Goal: Transaction & Acquisition: Book appointment/travel/reservation

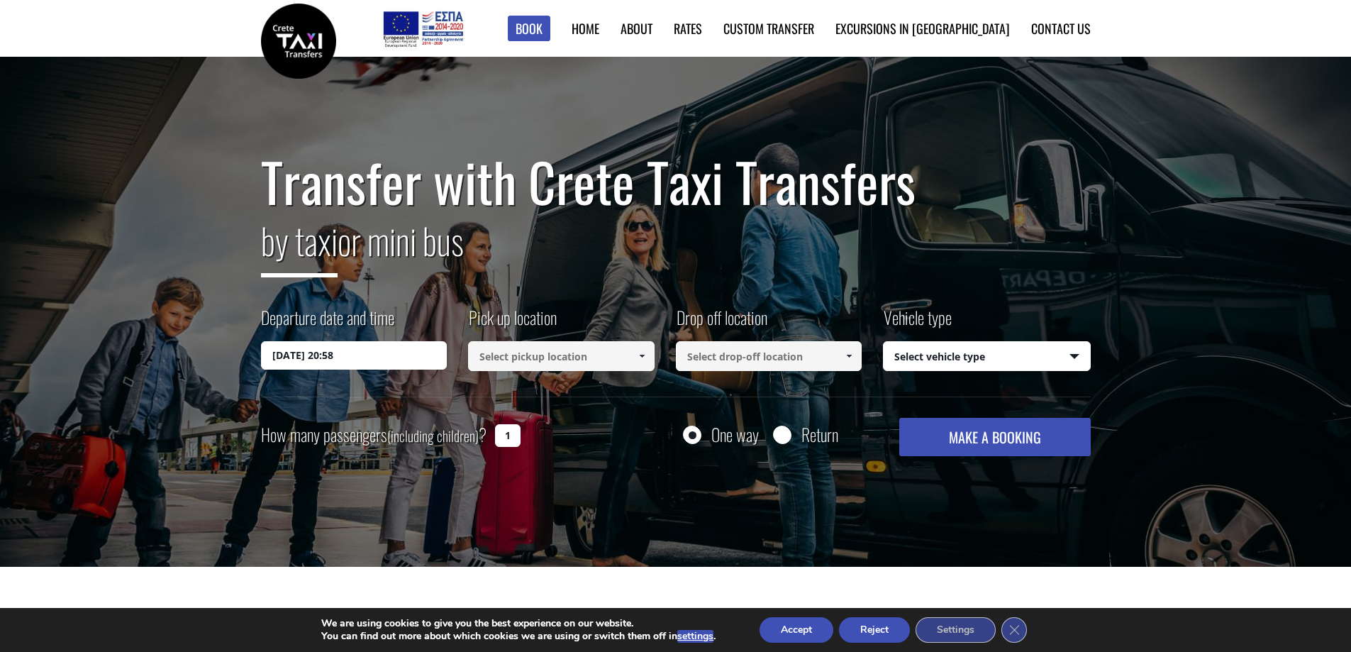
click at [379, 360] on input "25/08/2025 20:58" at bounding box center [354, 355] width 187 height 28
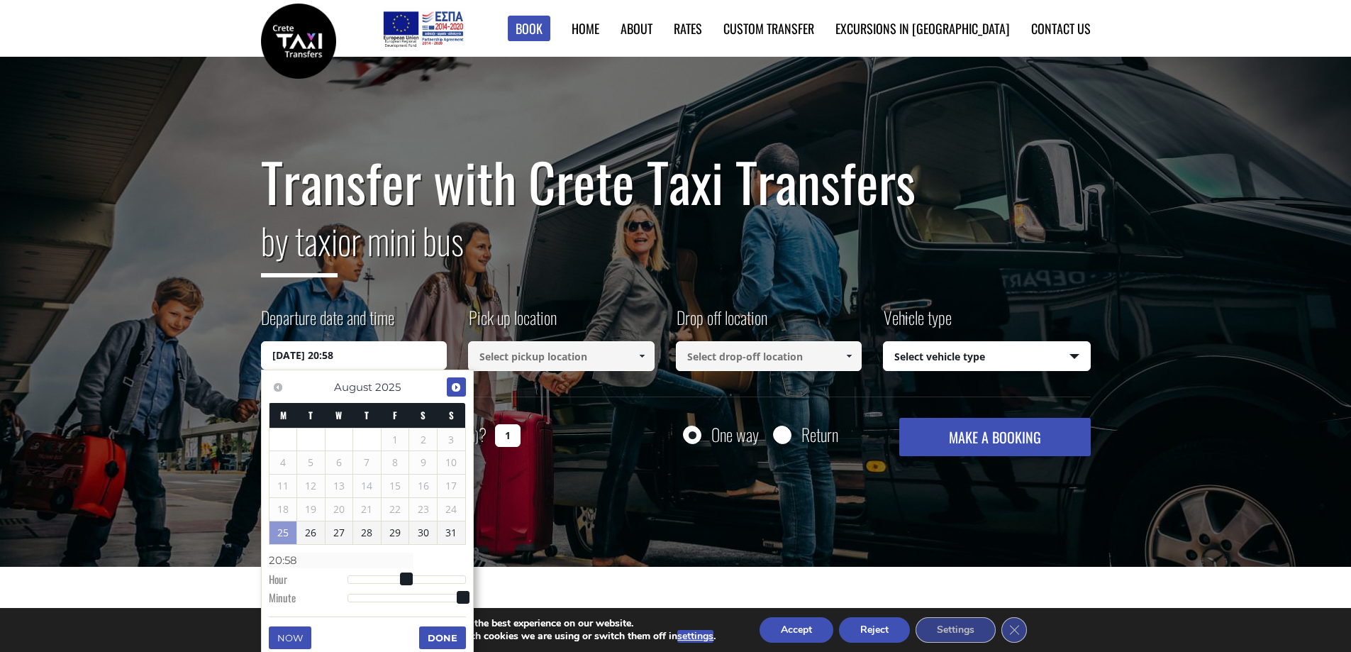
click at [458, 389] on span "Next" at bounding box center [455, 387] width 11 height 11
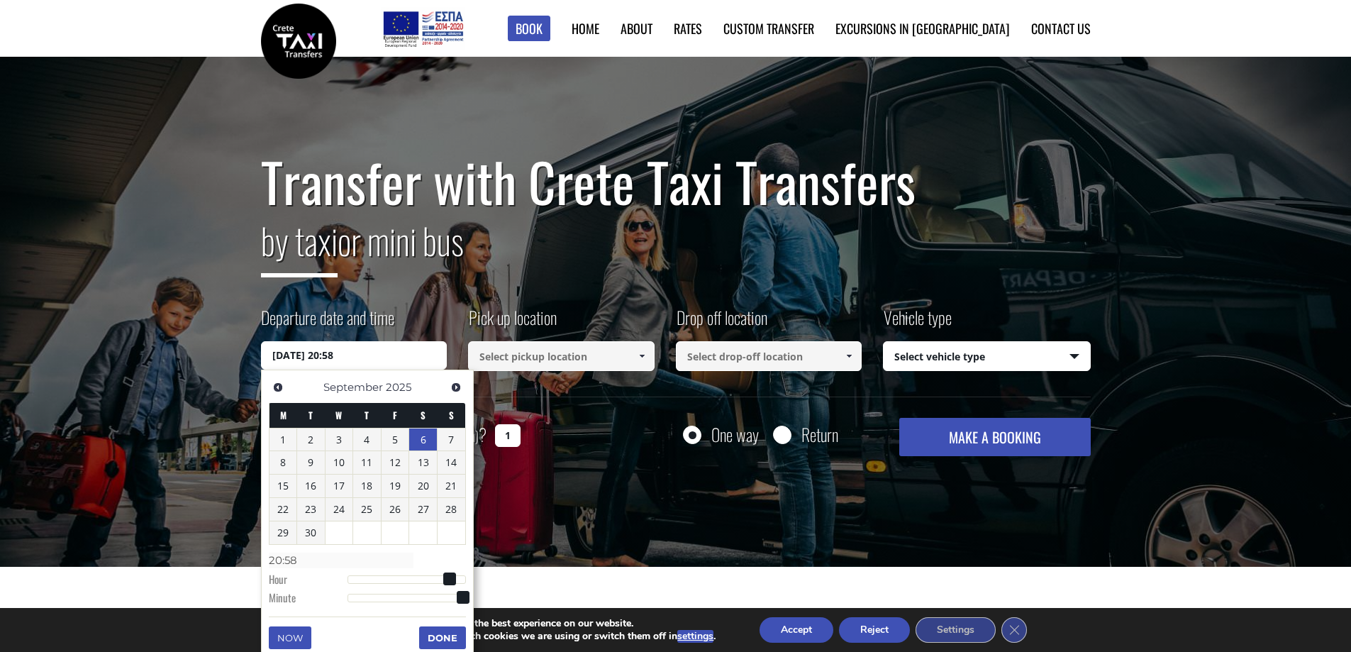
click at [434, 434] on link "6" at bounding box center [423, 439] width 28 height 23
type input "06/09/2025 00:00"
click at [631, 355] on link at bounding box center [641, 356] width 23 height 30
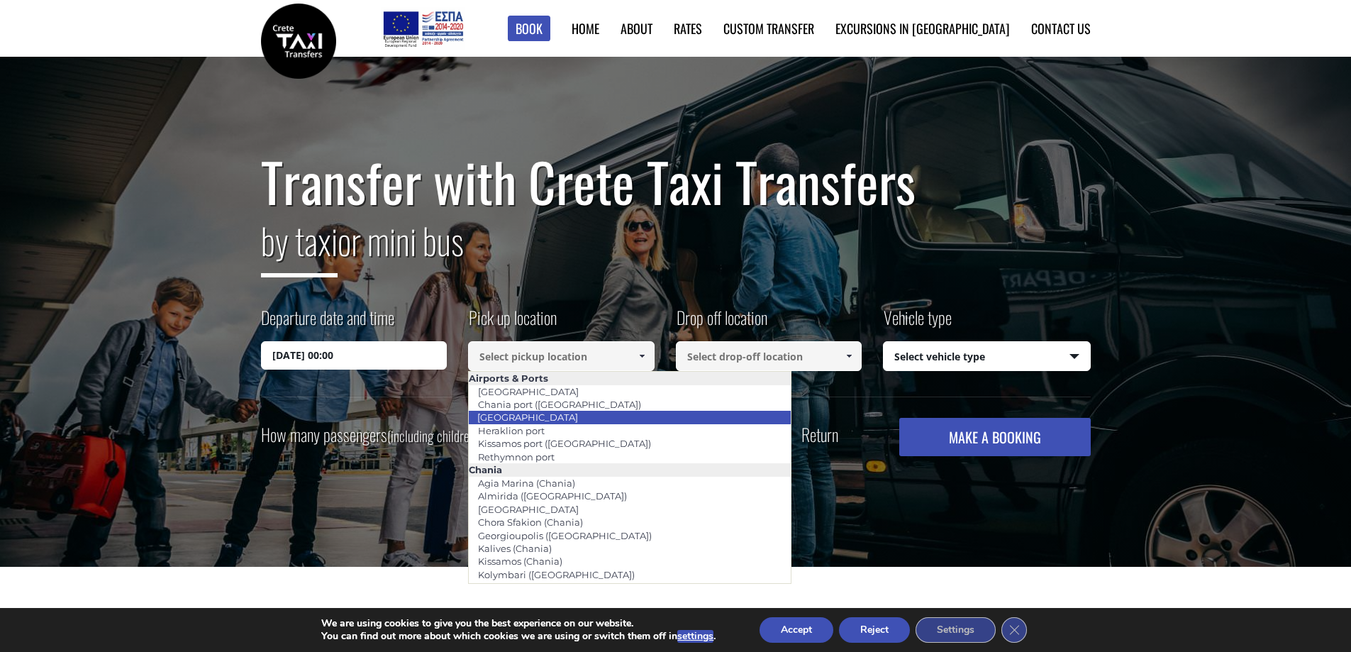
click at [608, 418] on li "[GEOGRAPHIC_DATA]" at bounding box center [630, 417] width 322 height 13
type input "[GEOGRAPHIC_DATA]"
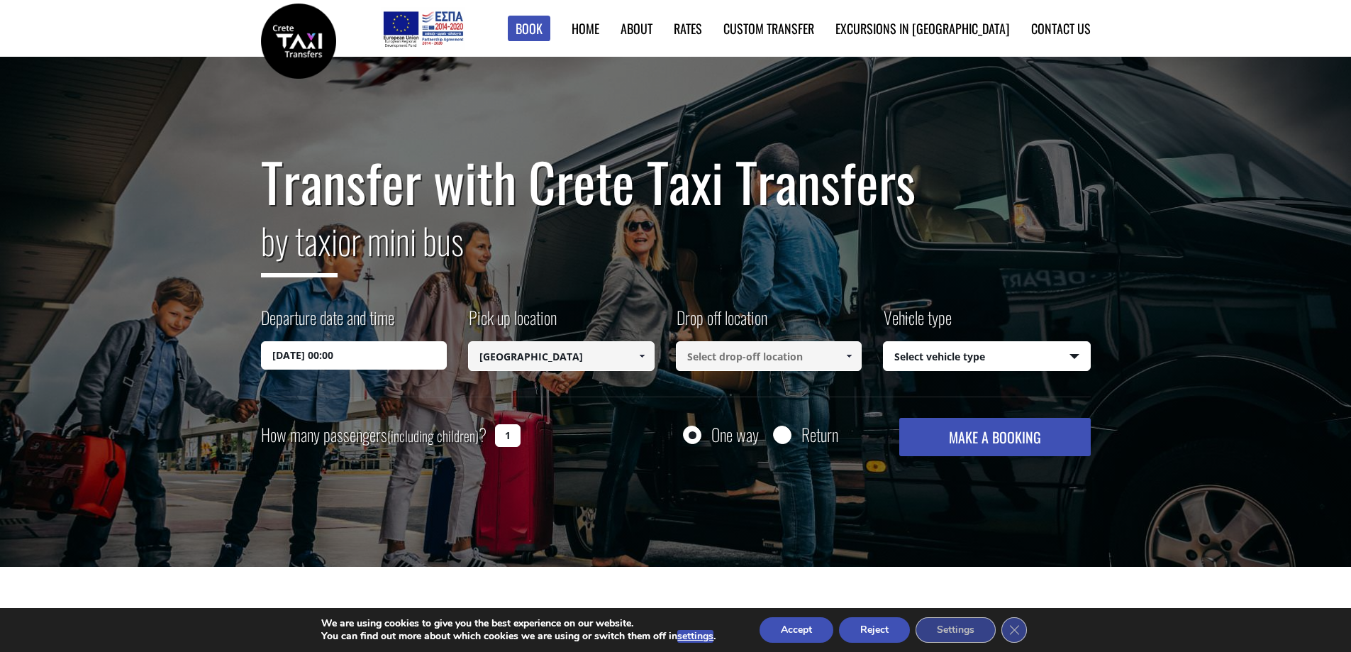
click at [848, 350] on span at bounding box center [848, 355] width 11 height 11
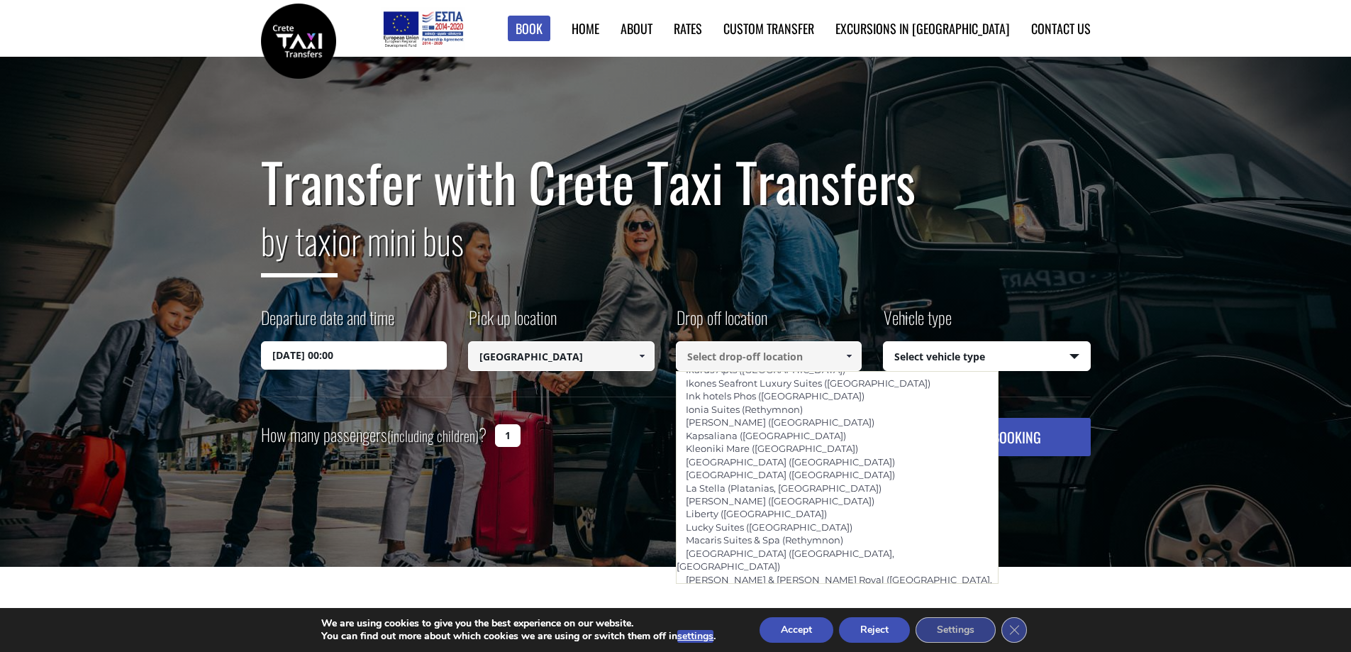
scroll to position [3071, 0]
type input "Royal Blue (Panormo)"
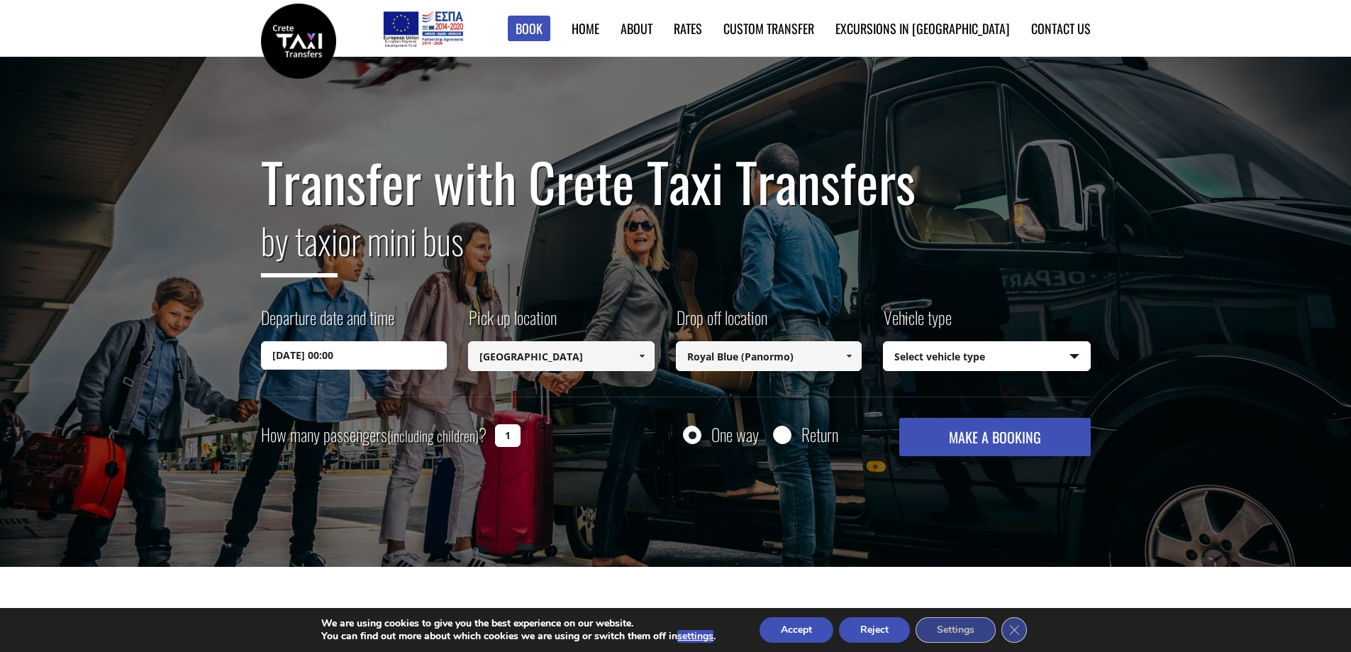
click at [1071, 360] on select "Select vehicle type Taxi (4 passengers) Mercedes E Class Mini Van (7 passengers…" at bounding box center [987, 357] width 206 height 30
select select "540"
click at [884, 342] on select "Select vehicle type Taxi (4 passengers) Mercedes E Class Mini Van (7 passengers…" at bounding box center [987, 357] width 206 height 30
click at [509, 440] on input "1" at bounding box center [508, 435] width 26 height 23
type input "2"
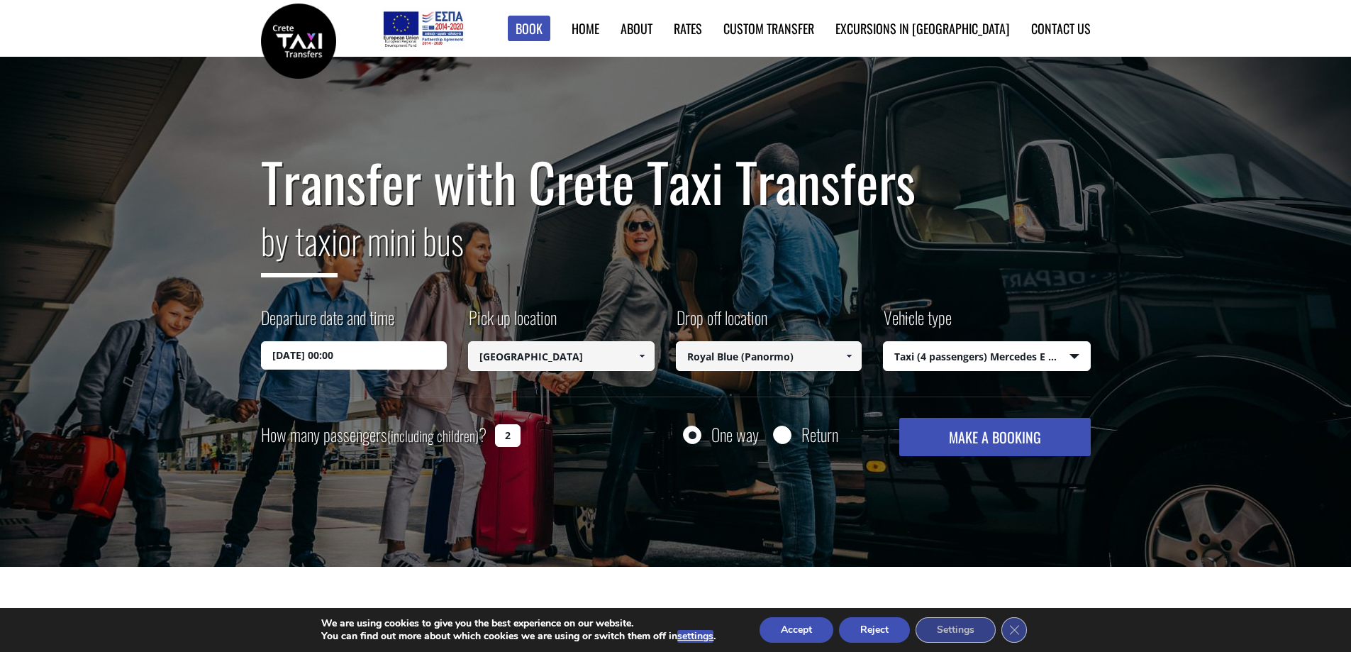
click at [992, 431] on button "MAKE A BOOKING" at bounding box center [994, 437] width 191 height 38
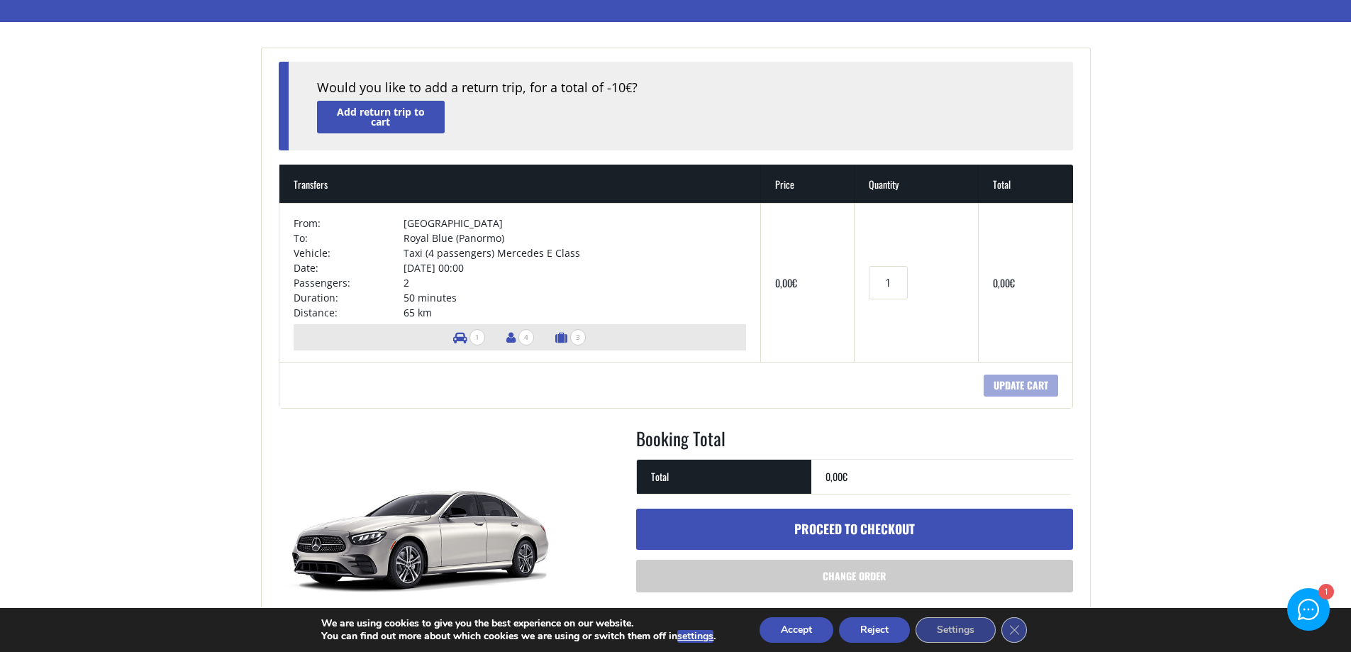
scroll to position [142, 0]
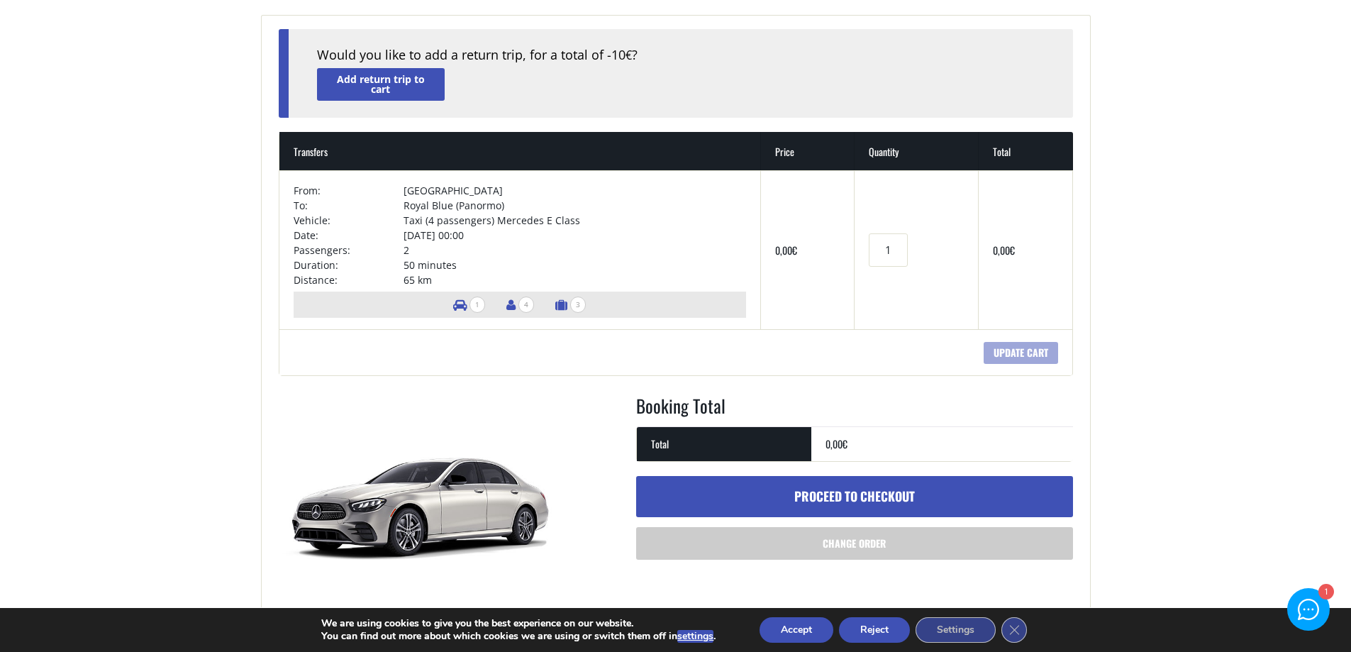
click at [311, 494] on img at bounding box center [421, 499] width 284 height 213
click at [745, 441] on th "Total" at bounding box center [724, 443] width 174 height 35
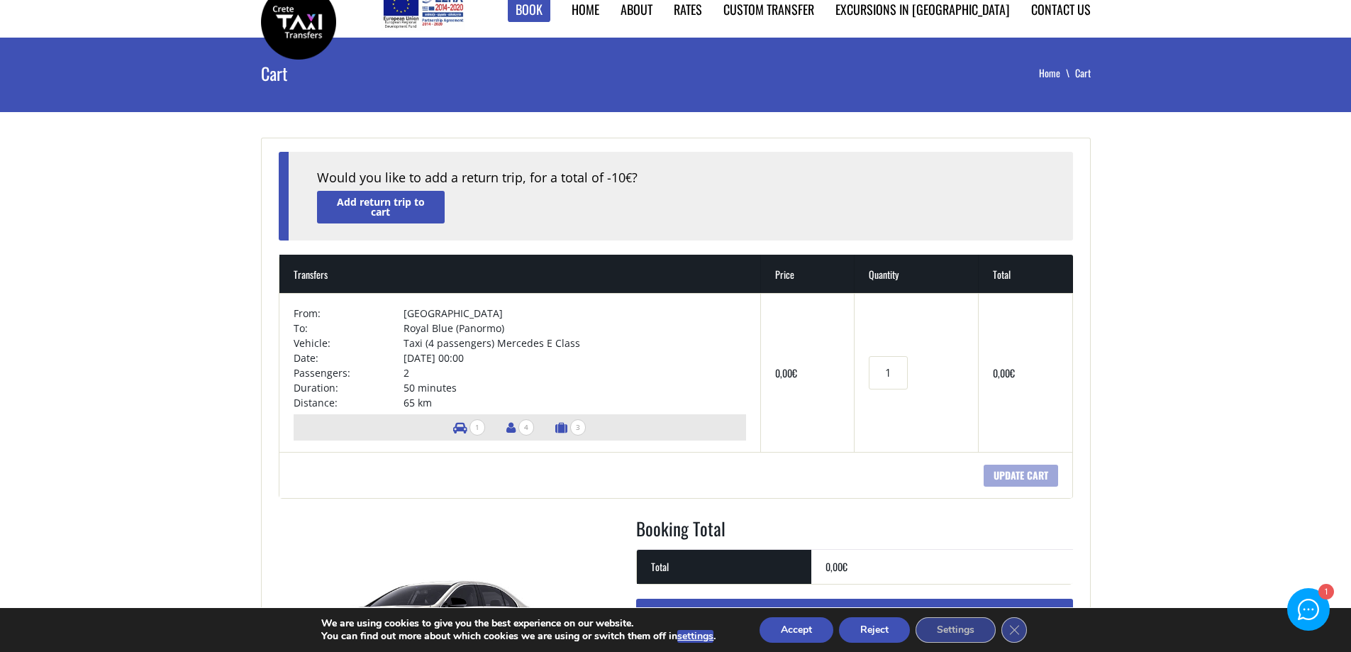
scroll to position [0, 0]
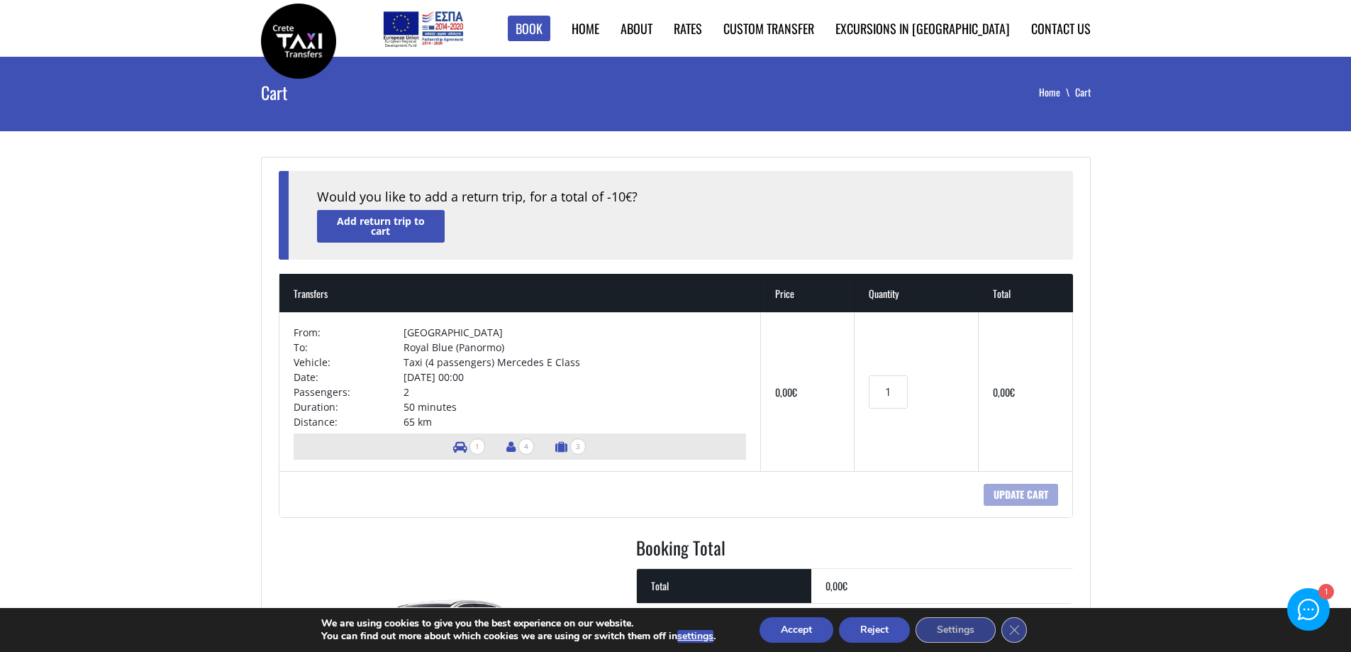
click at [1316, 606] on div at bounding box center [1309, 609] width 21 height 21
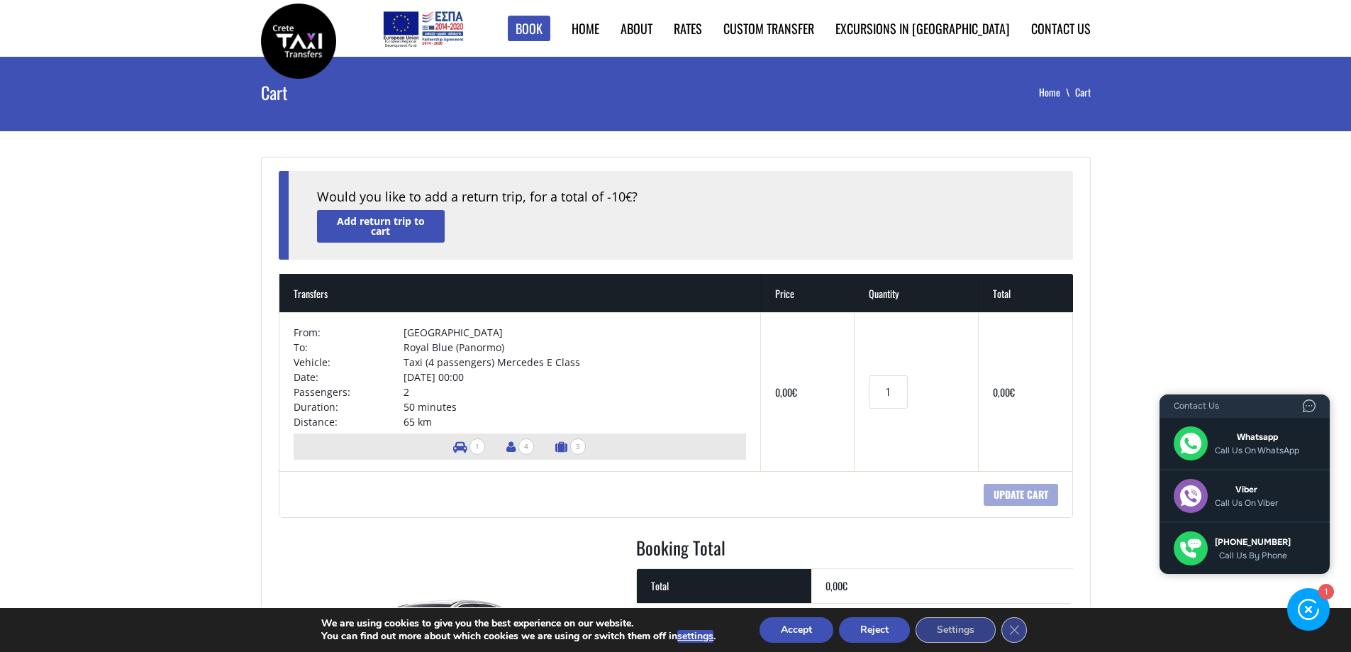
click at [1283, 328] on main "Cart Home Cart + Would you like to add a return trip, for a total of -10 € ? Ad…" at bounding box center [675, 470] width 1351 height 826
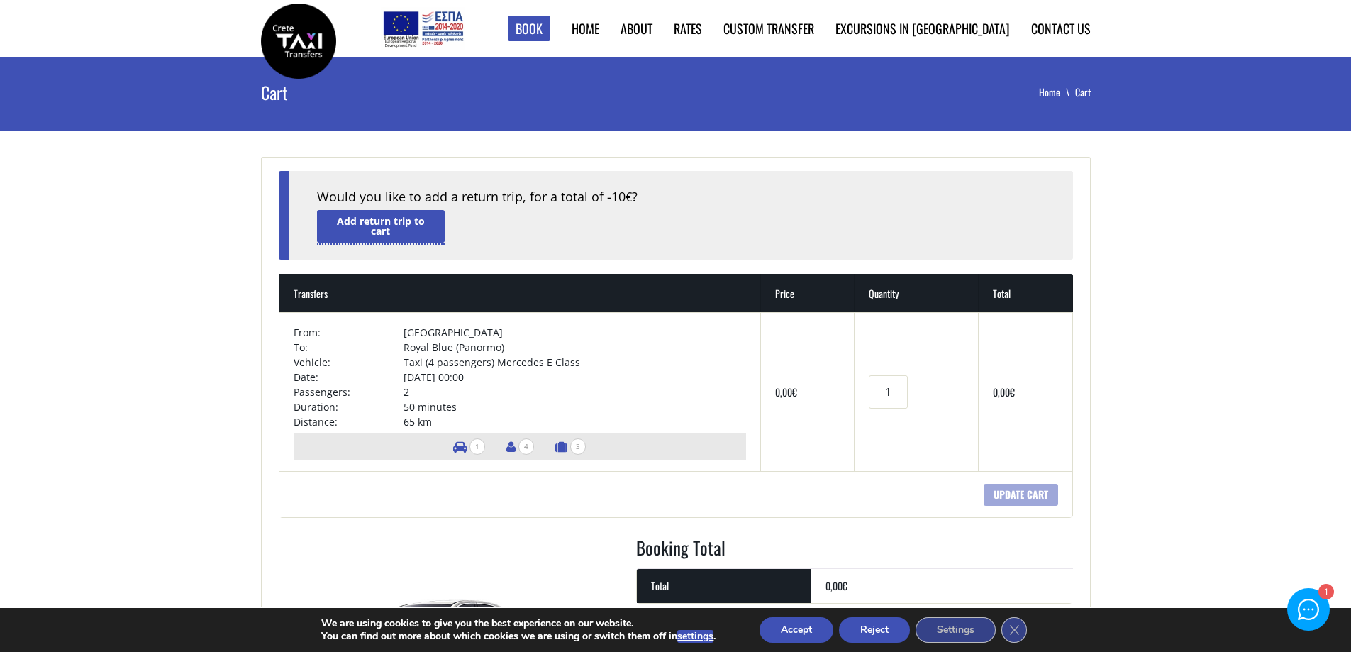
click at [385, 212] on link "Add return trip to cart" at bounding box center [381, 226] width 128 height 32
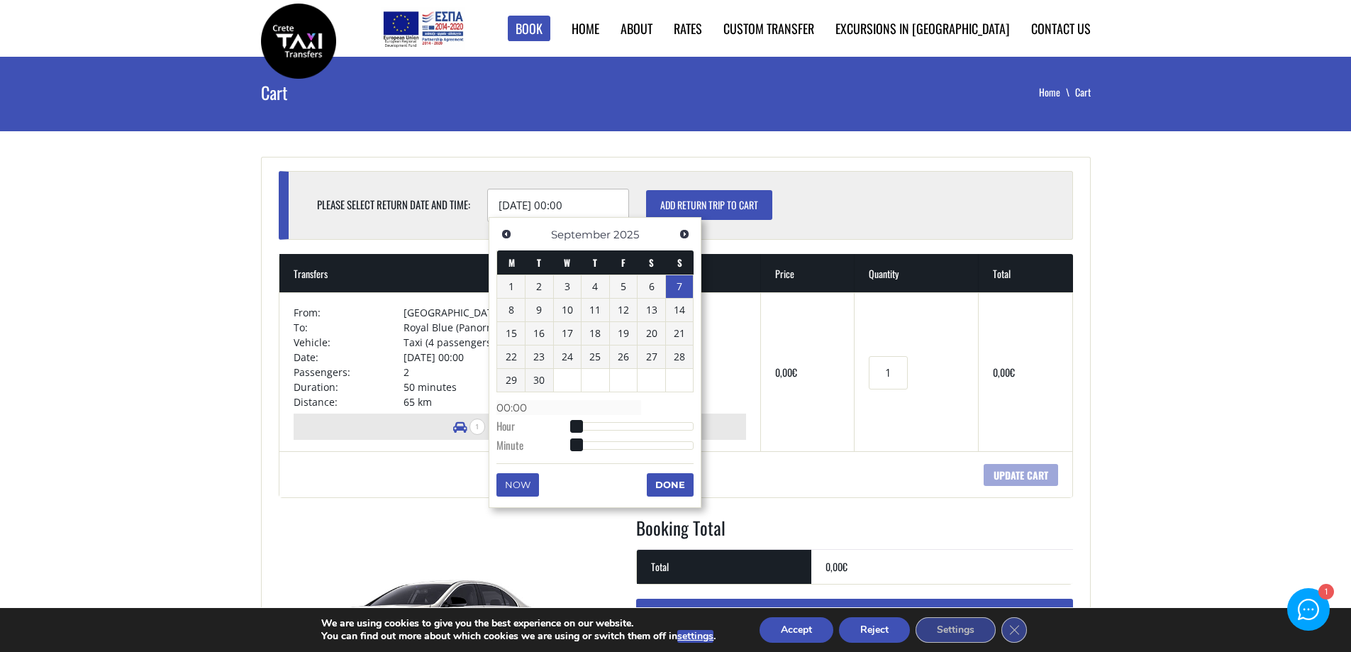
drag, startPoint x: 604, startPoint y: 203, endPoint x: 476, endPoint y: 197, distance: 128.5
click at [476, 197] on div "Please select return date and time: 07/09/2025 00:00 Add return trip to cart" at bounding box center [680, 205] width 727 height 33
click at [437, 465] on td "Coupon: Apply coupon Update cart" at bounding box center [676, 474] width 794 height 46
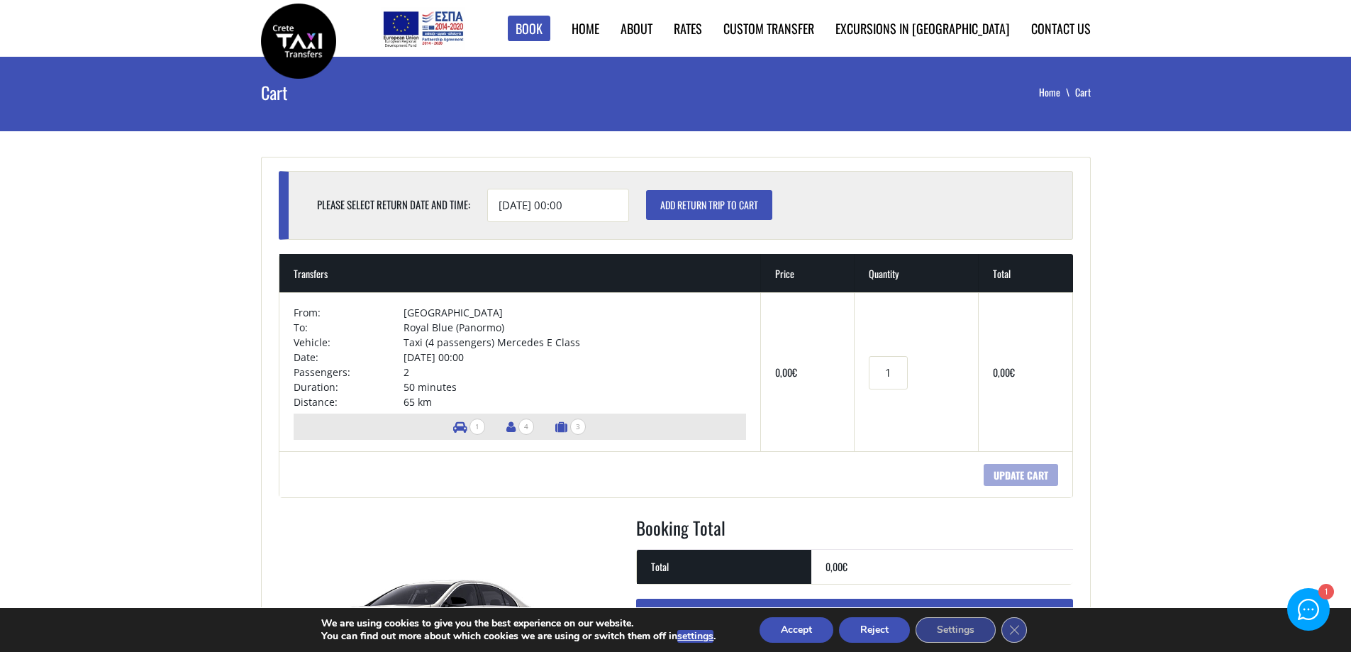
click at [717, 202] on input "Add return trip to cart" at bounding box center [709, 205] width 126 height 30
